Goal: Task Accomplishment & Management: Complete application form

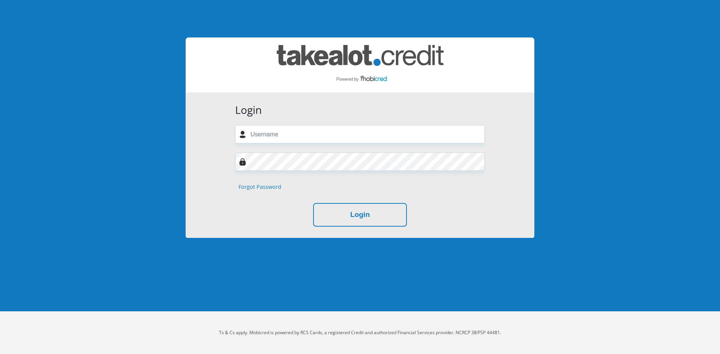
type input "[EMAIL_ADDRESS][DOMAIN_NAME]"
click at [268, 188] on link "Forgot Password" at bounding box center [260, 187] width 43 height 8
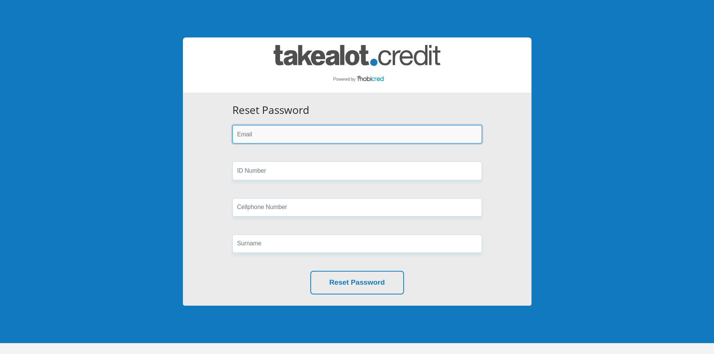
click at [280, 137] on input "email" at bounding box center [358, 134] width 250 height 18
type input "[EMAIL_ADDRESS][DOMAIN_NAME]"
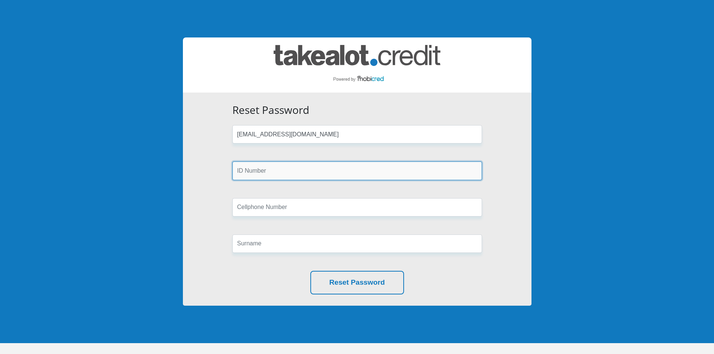
click at [278, 171] on input "text" at bounding box center [358, 171] width 250 height 18
type input "9909105295086"
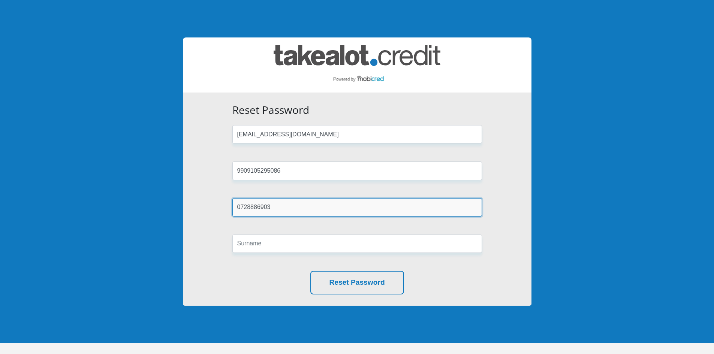
type input "0728886903"
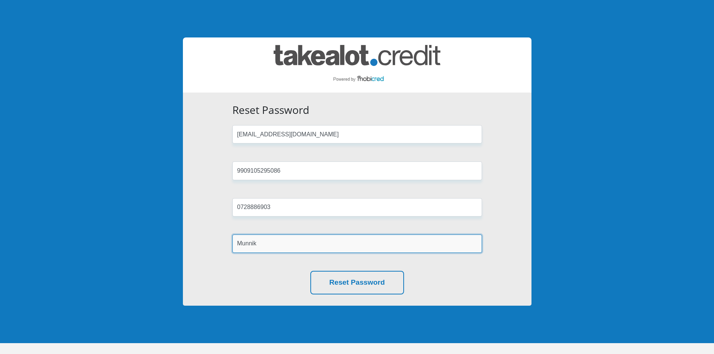
type input "Munnik"
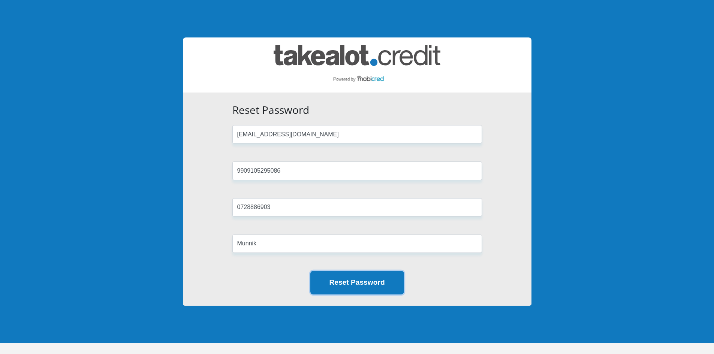
click at [380, 279] on button "Reset Password" at bounding box center [358, 283] width 94 height 24
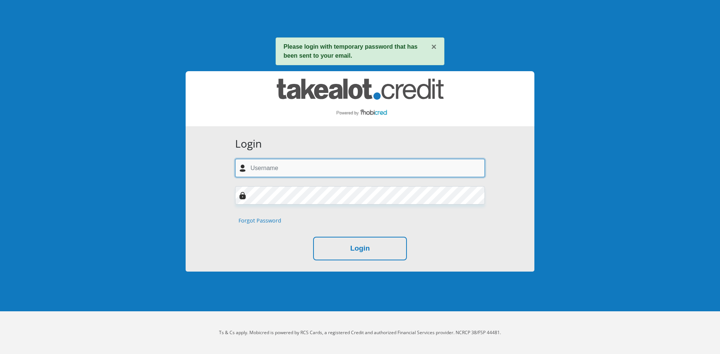
click at [293, 164] on input "text" at bounding box center [360, 168] width 250 height 18
type input "[EMAIL_ADDRESS][DOMAIN_NAME]"
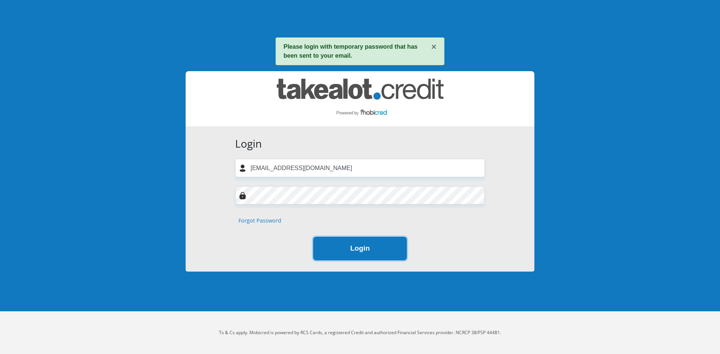
click at [341, 249] on button "Login" at bounding box center [360, 249] width 94 height 24
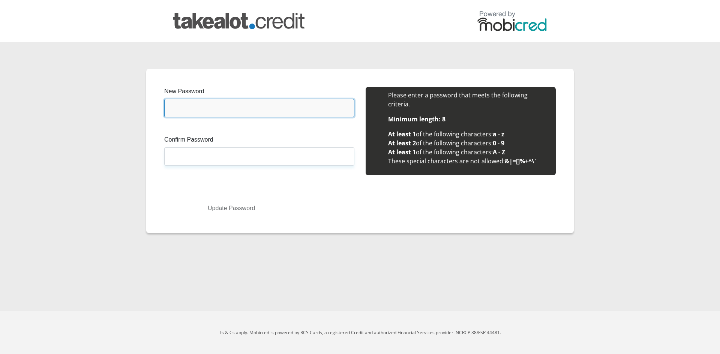
click at [238, 101] on input "New Password" at bounding box center [259, 108] width 190 height 18
paste input "vf3952*$ASS4tR"
type input "vf3952*$ASS4tR"
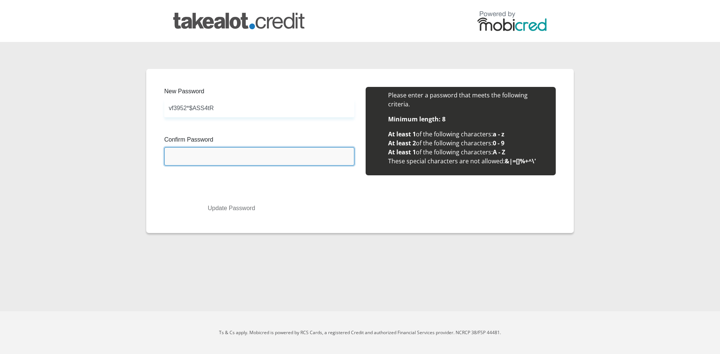
click at [215, 163] on input "Confirm Password" at bounding box center [259, 156] width 190 height 18
paste input "vf3952*$ASS4tR"
type input "vf3952*$ASS4tR"
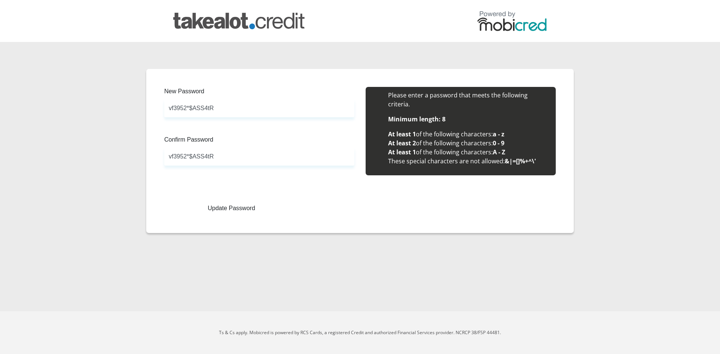
click at [309, 204] on div "Update Password" at bounding box center [360, 209] width 380 height 14
click at [249, 209] on button "Update Password" at bounding box center [231, 209] width 123 height 14
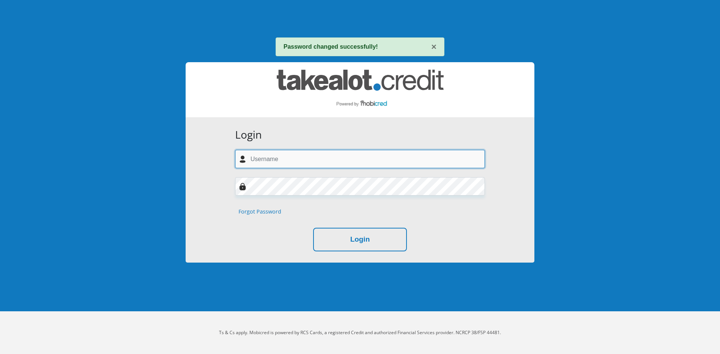
click at [319, 156] on input "text" at bounding box center [360, 159] width 250 height 18
type input "munnikalbie987@gmail.com"
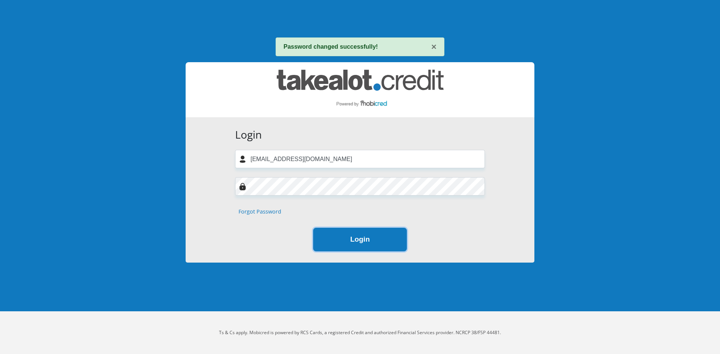
click at [343, 232] on button "Login" at bounding box center [360, 240] width 94 height 24
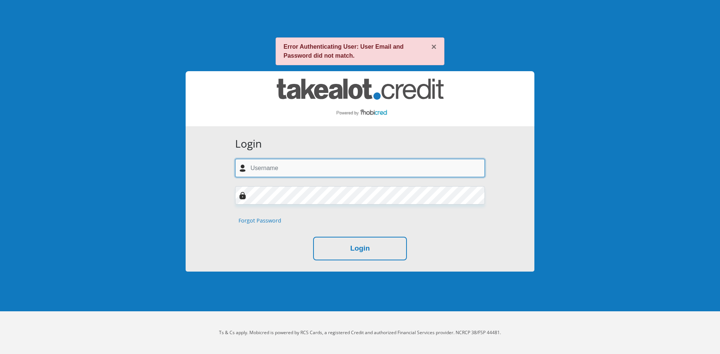
click at [296, 167] on input "text" at bounding box center [360, 168] width 250 height 18
type input "[EMAIL_ADDRESS][DOMAIN_NAME]"
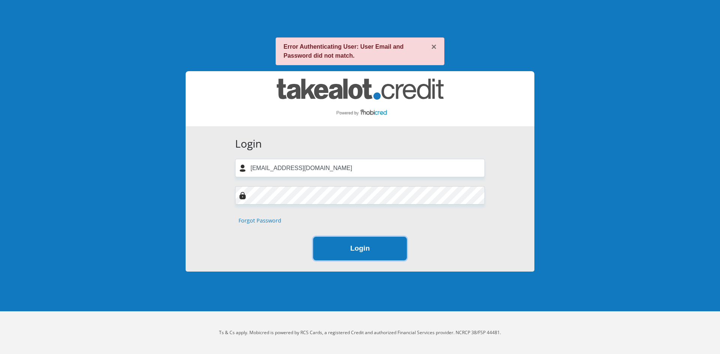
click at [340, 258] on button "Login" at bounding box center [360, 249] width 94 height 24
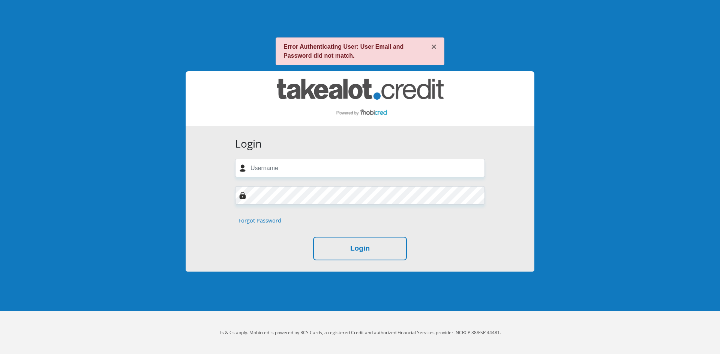
click at [305, 203] on form "Login Forgot Password Login" at bounding box center [360, 199] width 261 height 123
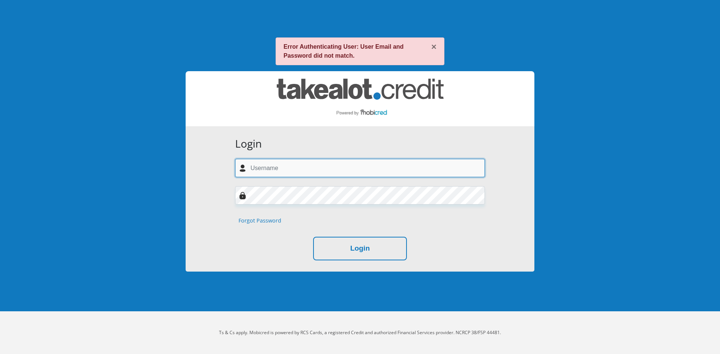
click at [306, 174] on input "text" at bounding box center [360, 168] width 250 height 18
type input "[EMAIL_ADDRESS][DOMAIN_NAME]"
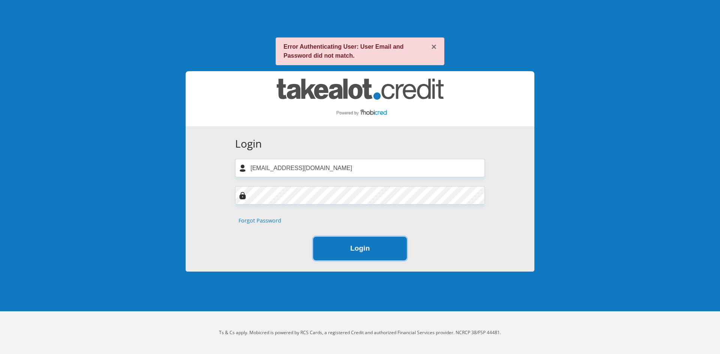
click at [335, 255] on button "Login" at bounding box center [360, 249] width 94 height 24
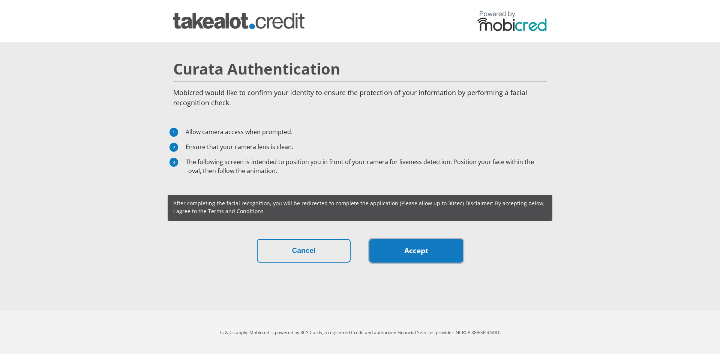
click at [459, 259] on link "Accept" at bounding box center [416, 251] width 94 height 24
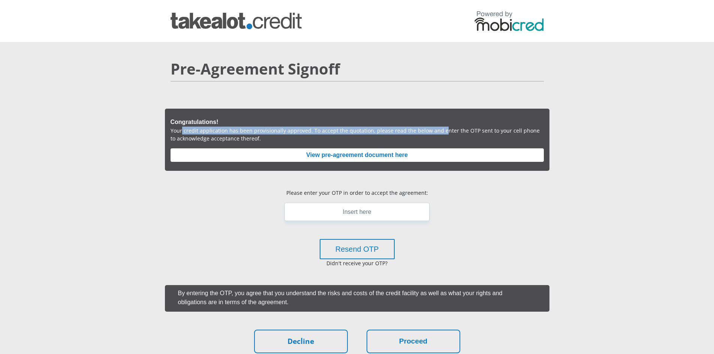
drag, startPoint x: 182, startPoint y: 132, endPoint x: 439, endPoint y: 134, distance: 256.9
click at [439, 134] on p "Your credit application has been provisionally approved. To accept the quotatio…" at bounding box center [358, 135] width 374 height 16
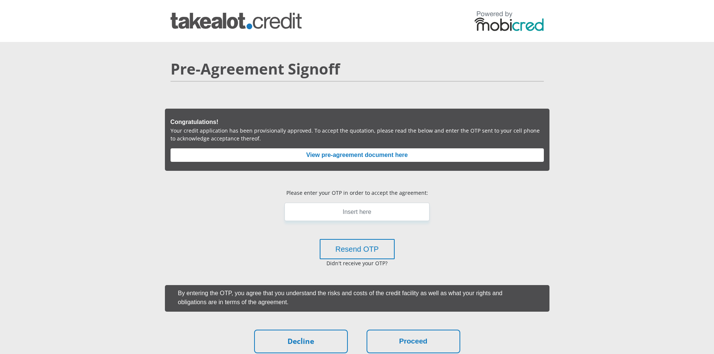
click at [439, 137] on p "Your credit application has been provisionally approved. To accept the quotatio…" at bounding box center [358, 135] width 374 height 16
click at [350, 216] on input "text" at bounding box center [357, 212] width 145 height 18
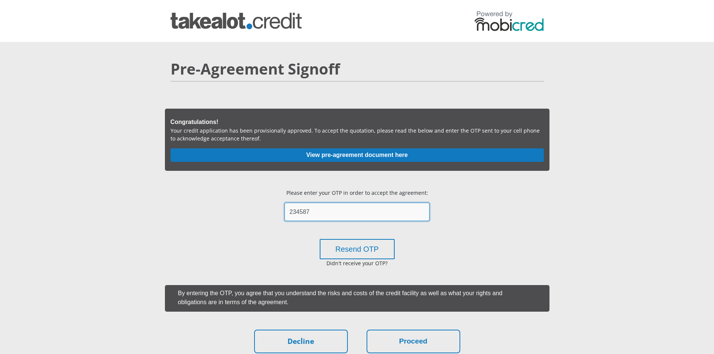
type input "234587"
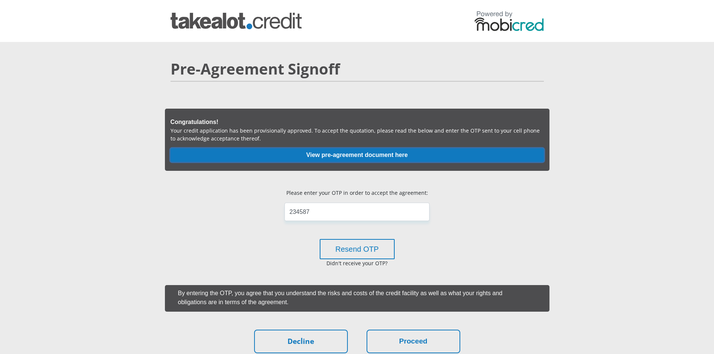
click at [351, 158] on button "View pre-agreement document here" at bounding box center [358, 156] width 374 height 14
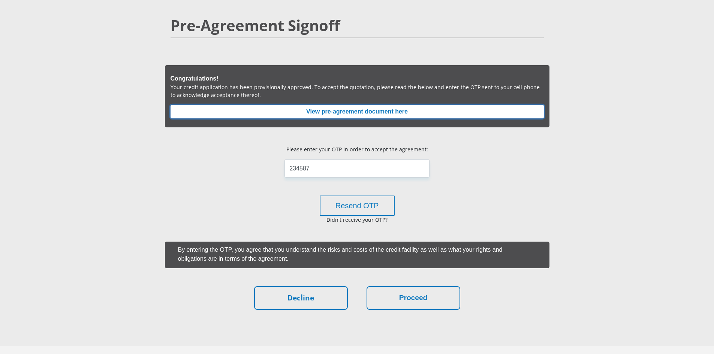
scroll to position [75, 0]
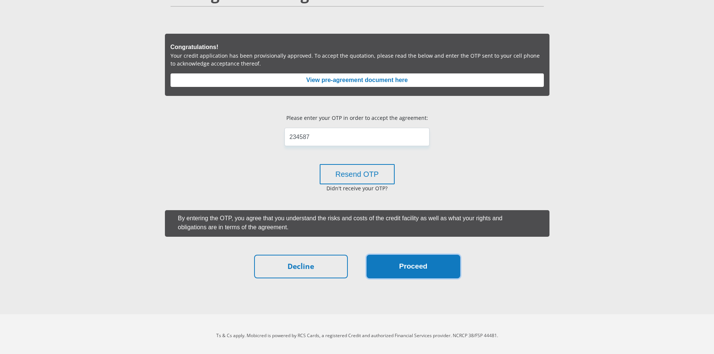
click at [396, 269] on button "Proceed" at bounding box center [414, 267] width 94 height 24
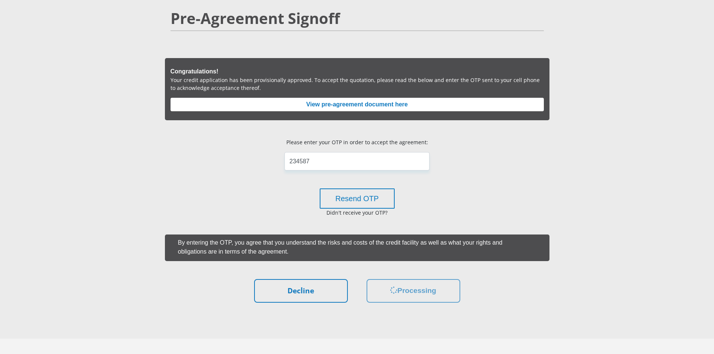
scroll to position [38, 0]
